Goal: Navigation & Orientation: Find specific page/section

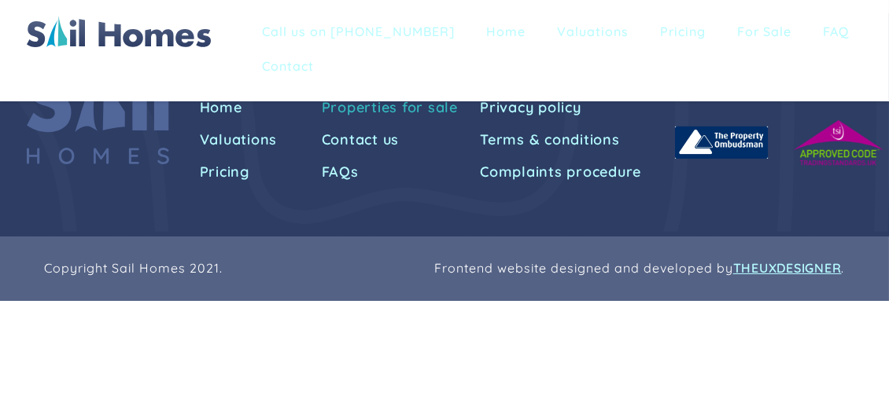
click at [375, 112] on link "Properties for sale" at bounding box center [392, 108] width 141 height 28
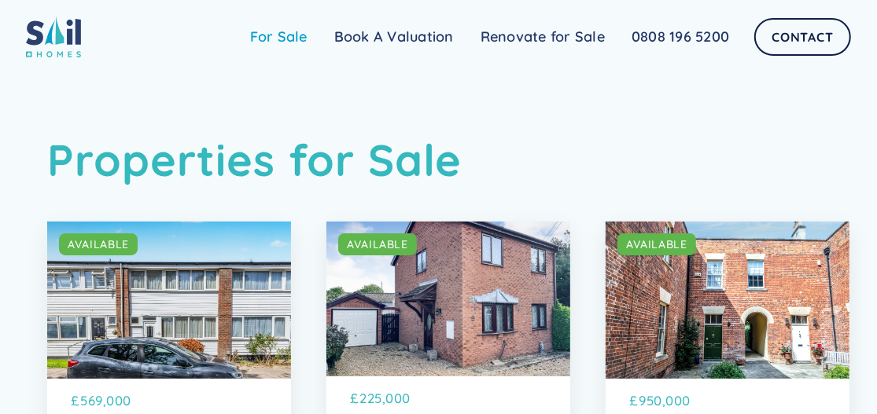
click at [271, 40] on link "For Sale" at bounding box center [279, 36] width 84 height 31
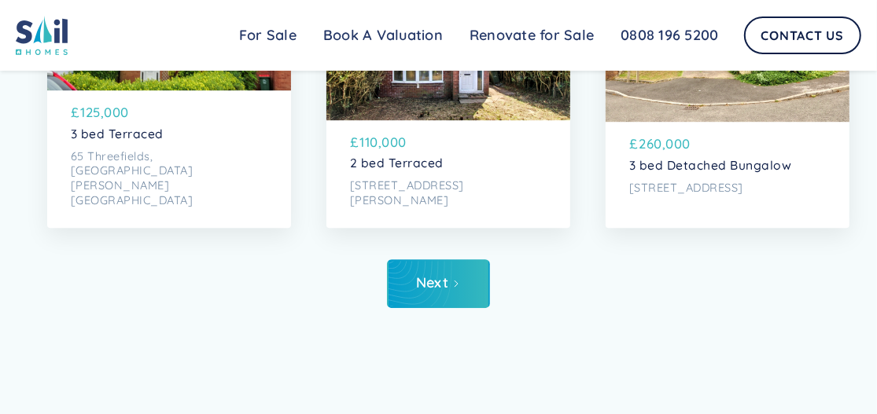
scroll to position [6099, 0]
